Goal: Task Accomplishment & Management: Manage account settings

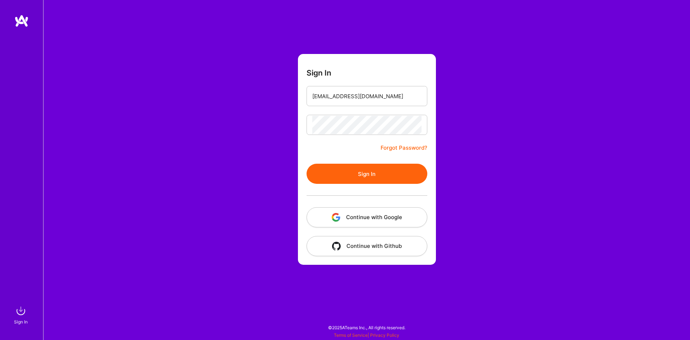
click at [366, 166] on button "Sign In" at bounding box center [367, 174] width 121 height 20
click at [394, 147] on link "Forgot Password?" at bounding box center [404, 147] width 47 height 9
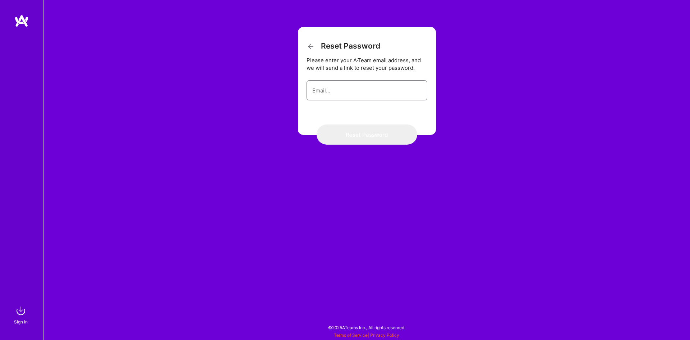
click at [362, 99] on input "email" at bounding box center [366, 90] width 109 height 18
type input "[EMAIL_ADDRESS][DOMAIN_NAME]"
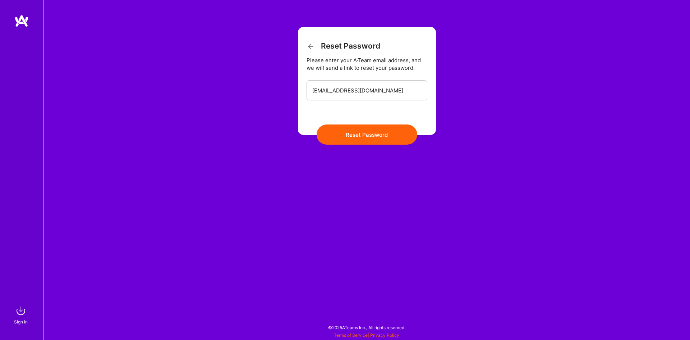
click at [371, 127] on button "Reset Password" at bounding box center [367, 134] width 101 height 20
click at [367, 132] on button "Reset Password" at bounding box center [367, 134] width 101 height 20
